Goal: Task Accomplishment & Management: Use online tool/utility

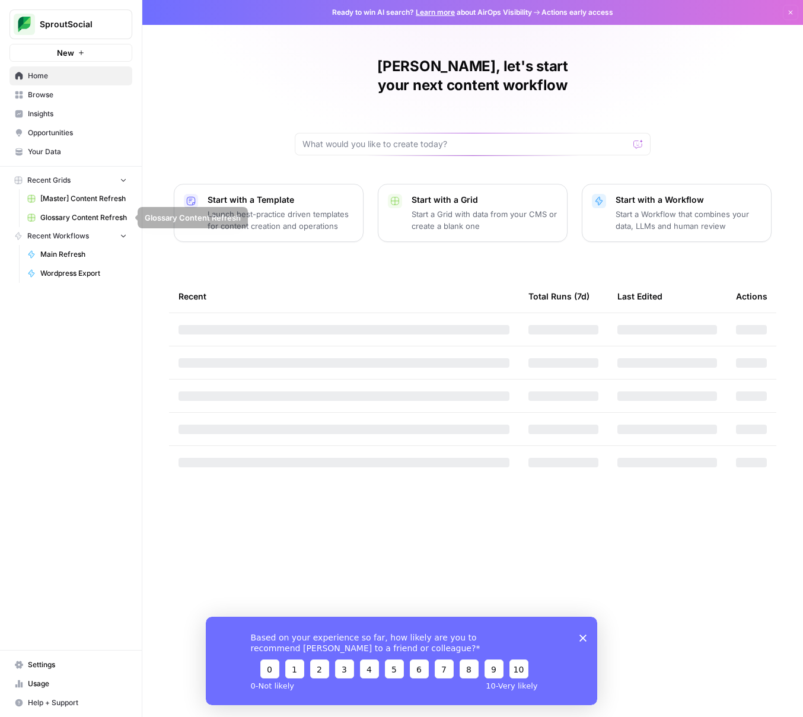
click at [90, 199] on span "[Master] Content Refresh" at bounding box center [83, 198] width 87 height 11
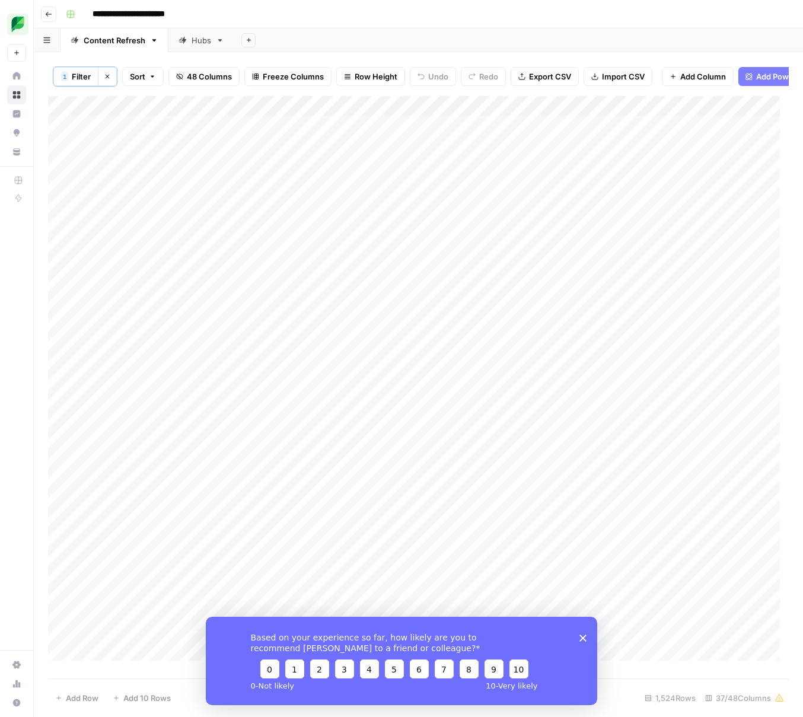
click at [580, 639] on icon "Close survey" at bounding box center [582, 637] width 7 height 7
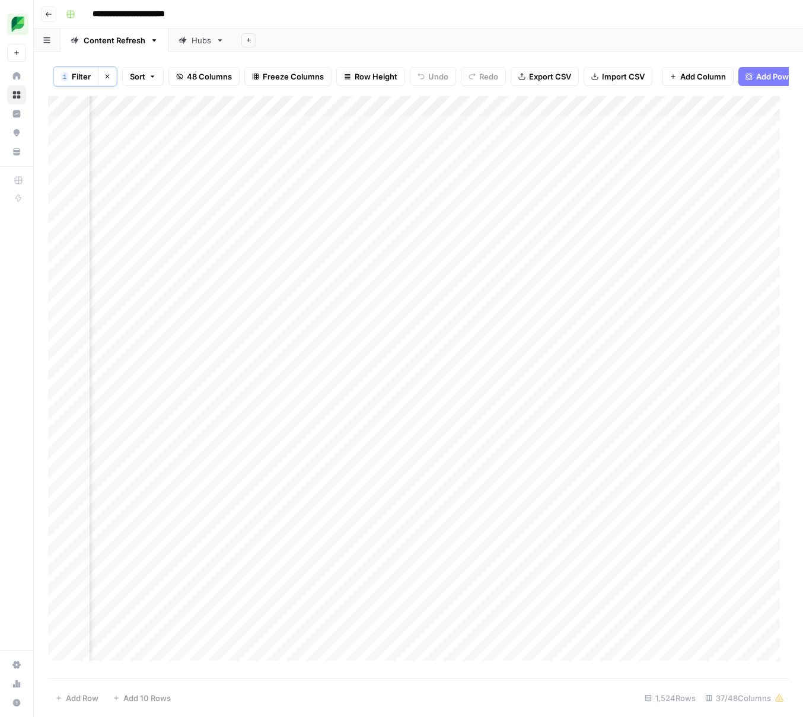
scroll to position [0, 2120]
click at [73, 78] on span "Filter" at bounding box center [81, 77] width 19 height 12
type input "Main Refresh"
click at [433, 137] on input "text" at bounding box center [505, 139] width 144 height 12
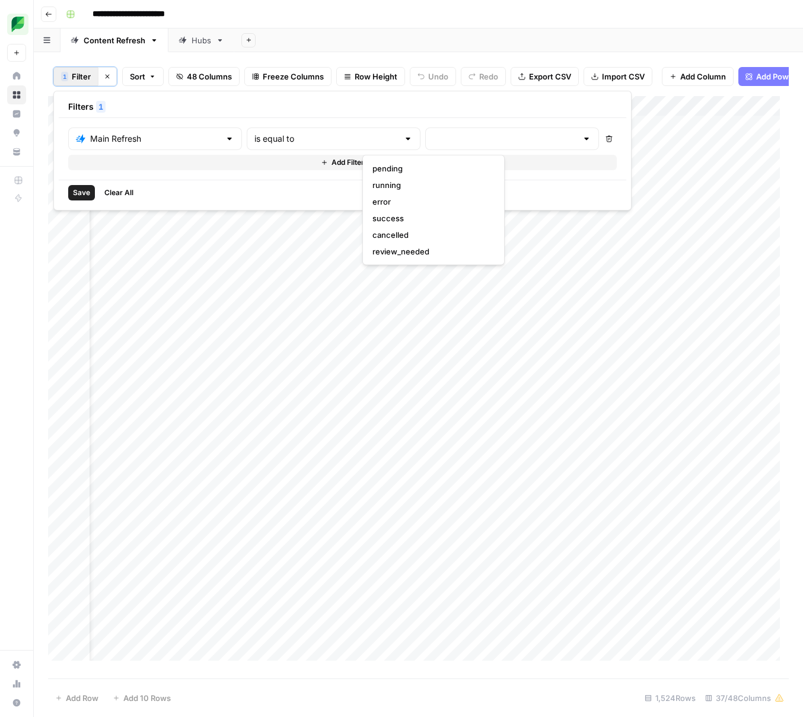
scroll to position [0, 0]
click at [336, 42] on div "Add Sheet" at bounding box center [518, 40] width 569 height 24
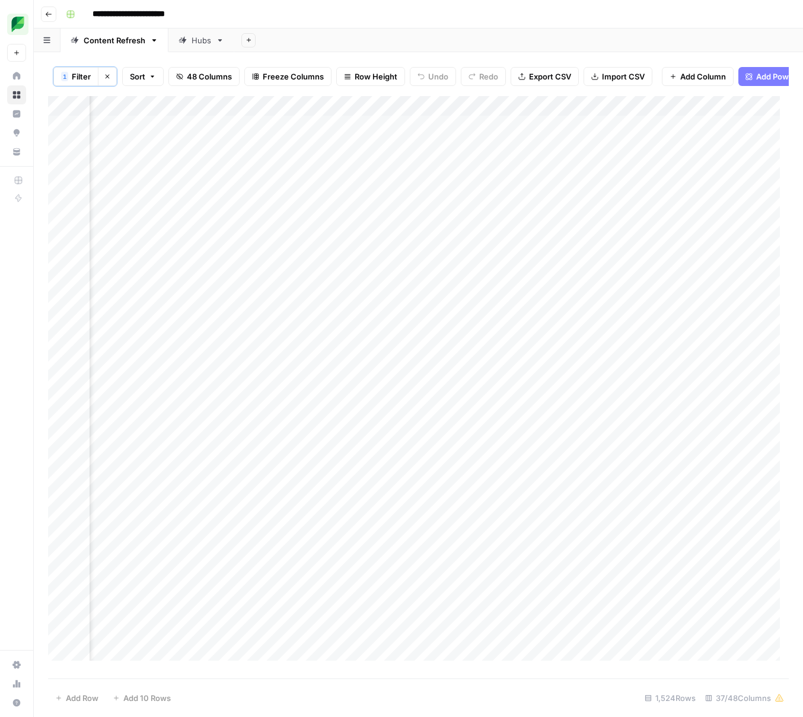
scroll to position [0, 531]
click at [489, 117] on div "Add Column" at bounding box center [418, 382] width 741 height 573
click at [467, 212] on span "Sort Descending" at bounding box center [472, 215] width 104 height 12
click at [519, 337] on div "Add Column" at bounding box center [418, 382] width 741 height 573
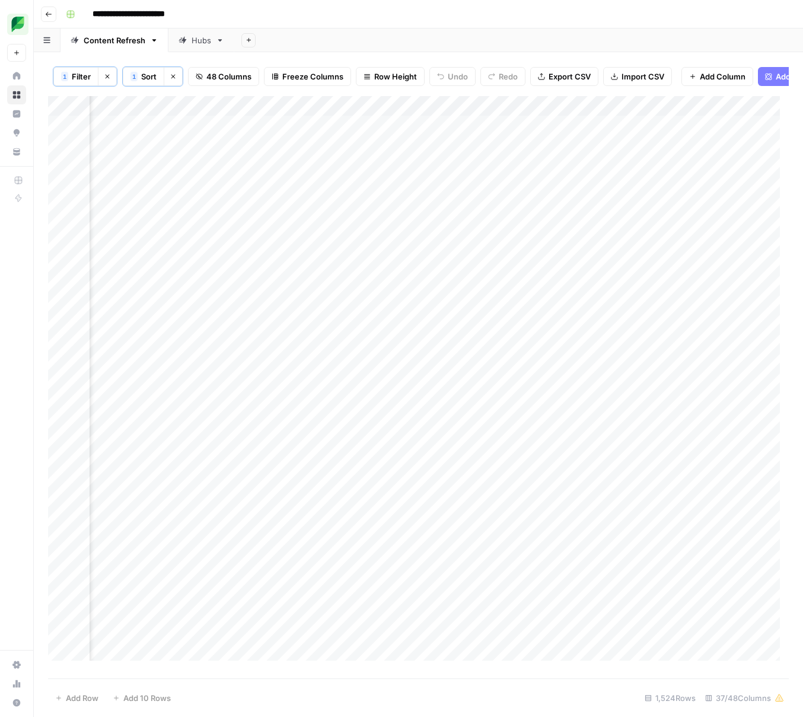
click at [595, 333] on div "Add Column" at bounding box center [418, 382] width 741 height 573
click at [81, 81] on span "Filter" at bounding box center [81, 77] width 19 height 12
click at [318, 196] on div "Save Clear All" at bounding box center [342, 192] width 567 height 25
click at [359, 26] on header "**********" at bounding box center [418, 14] width 769 height 28
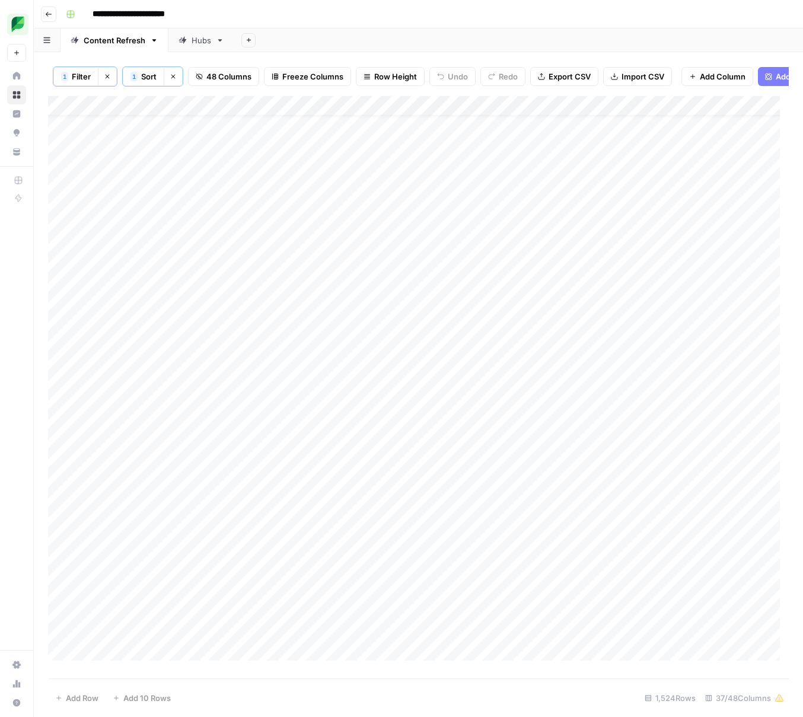
click at [197, 42] on div "Hubs" at bounding box center [202, 40] width 20 height 12
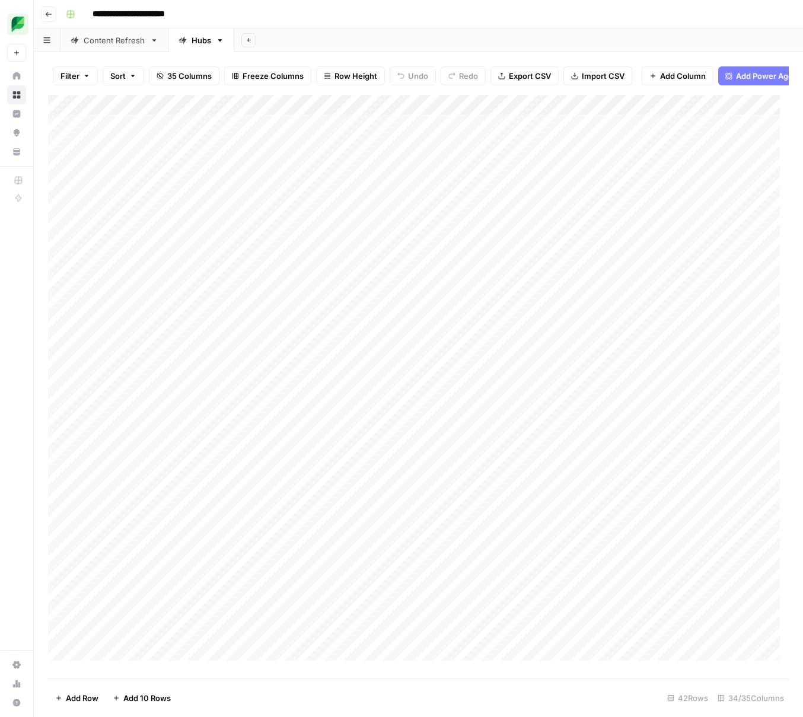
click at [110, 47] on link "Content Refresh" at bounding box center [114, 40] width 108 height 24
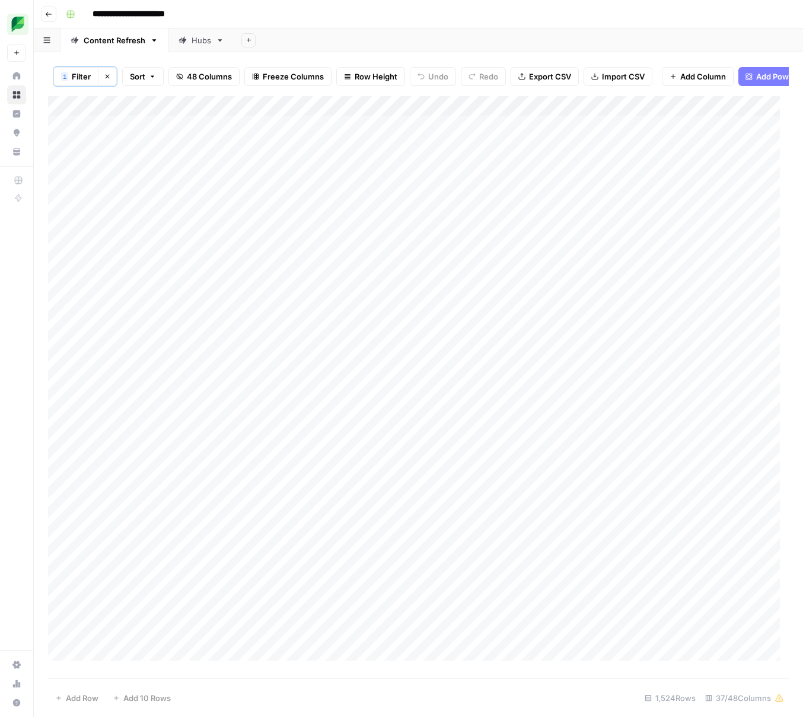
click at [428, 44] on div "Add Sheet" at bounding box center [518, 40] width 569 height 24
